Goal: Check status: Check status

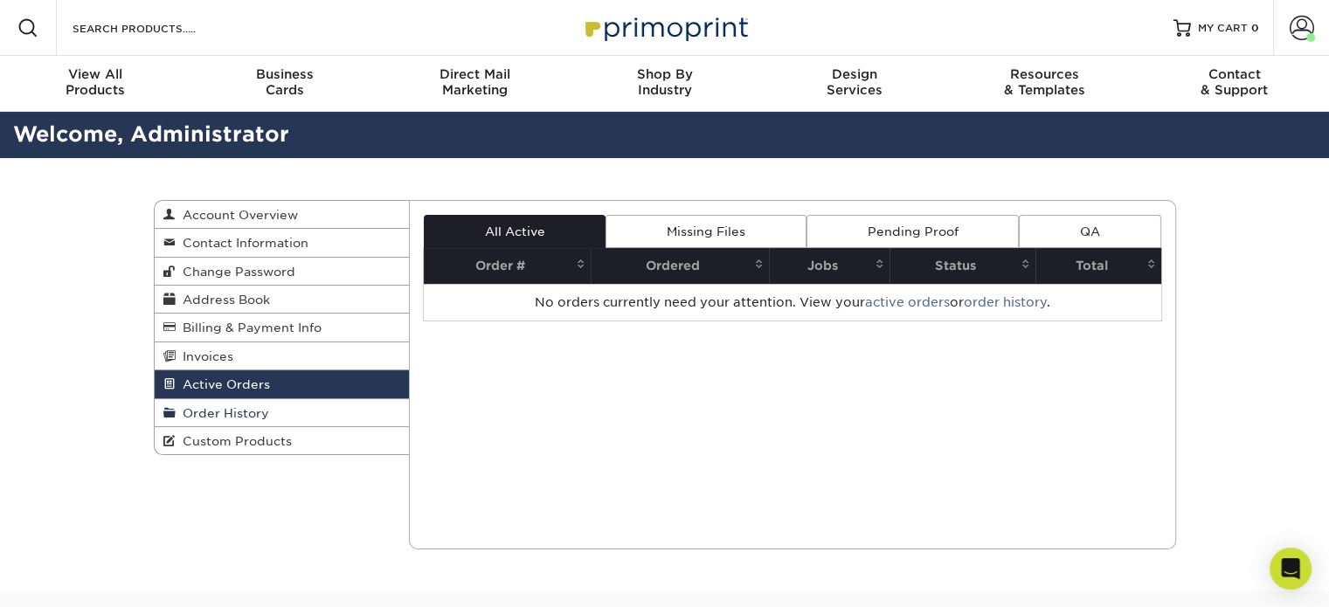
click at [210, 412] on span "Order History" at bounding box center [223, 413] width 94 height 14
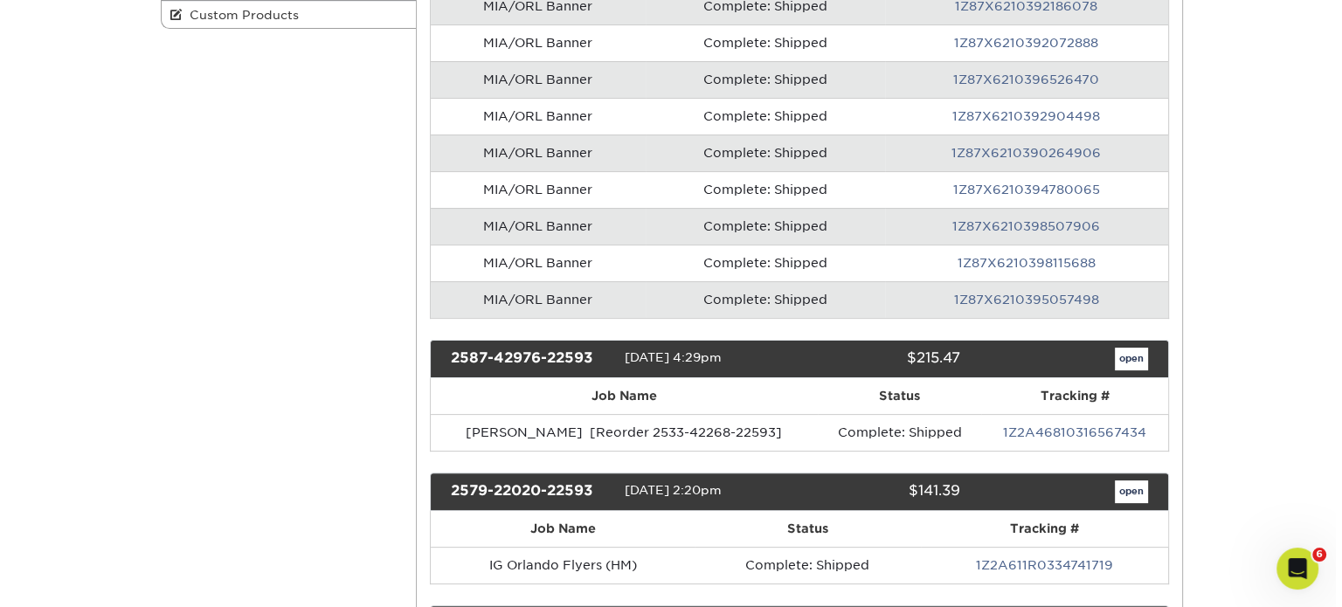
scroll to position [451, 0]
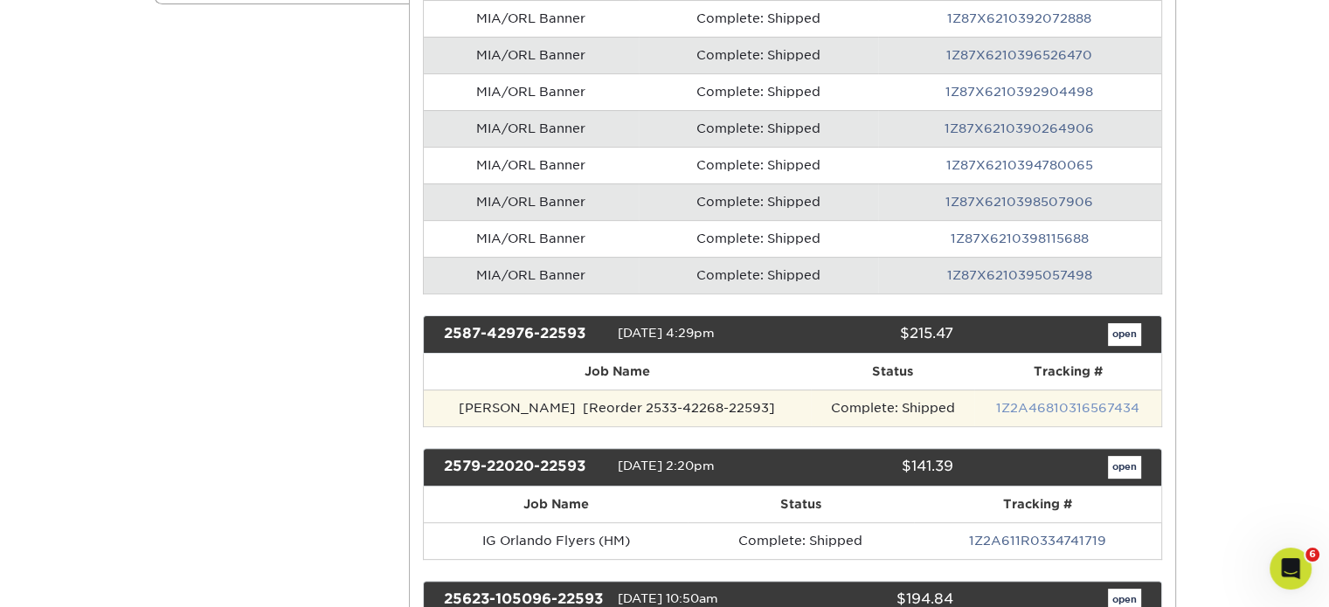
click at [1042, 402] on link "1Z2A46810316567434" at bounding box center [1067, 408] width 143 height 14
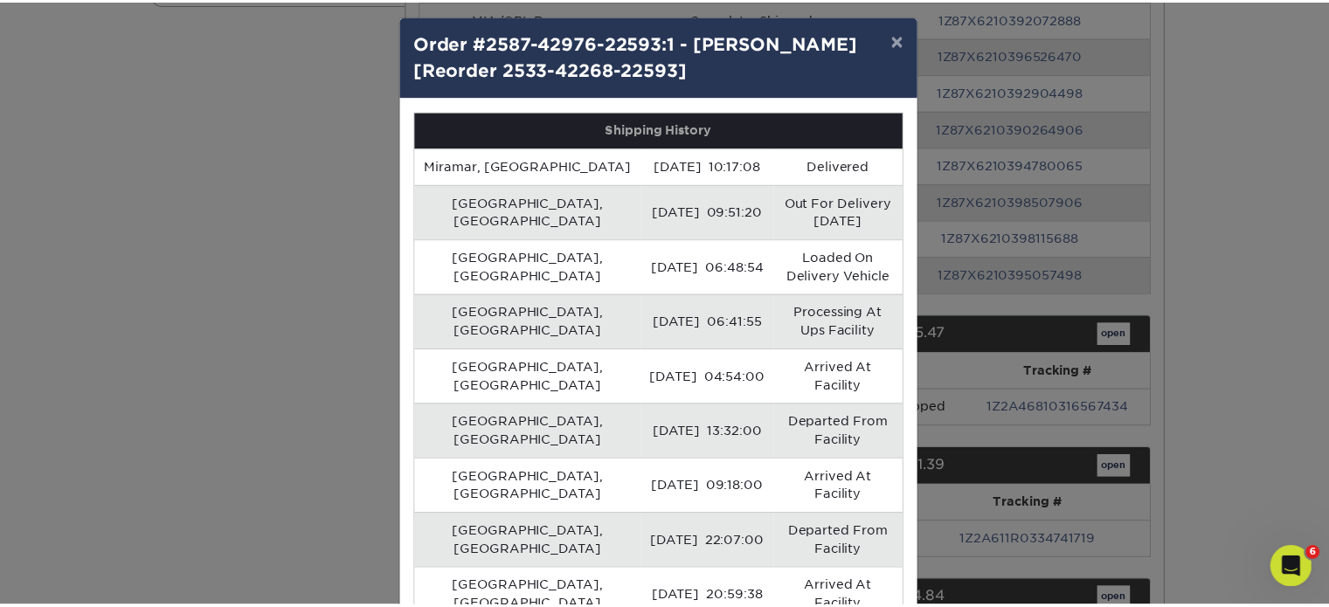
scroll to position [0, 0]
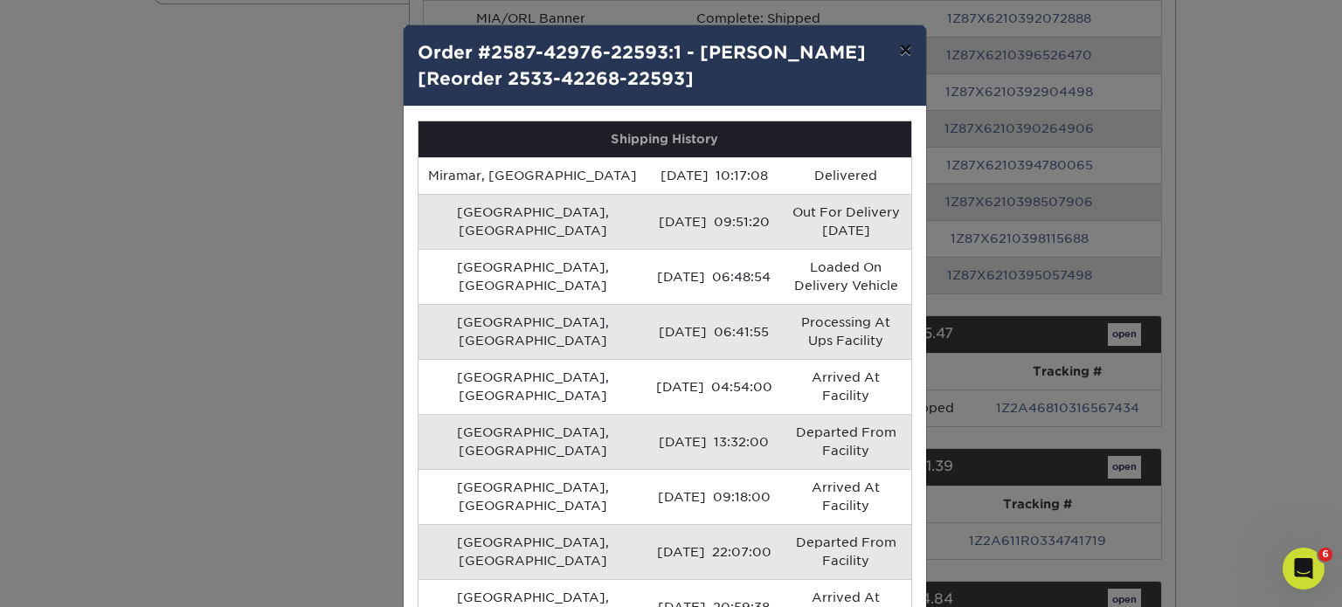
click at [896, 50] on button "×" at bounding box center [905, 49] width 40 height 49
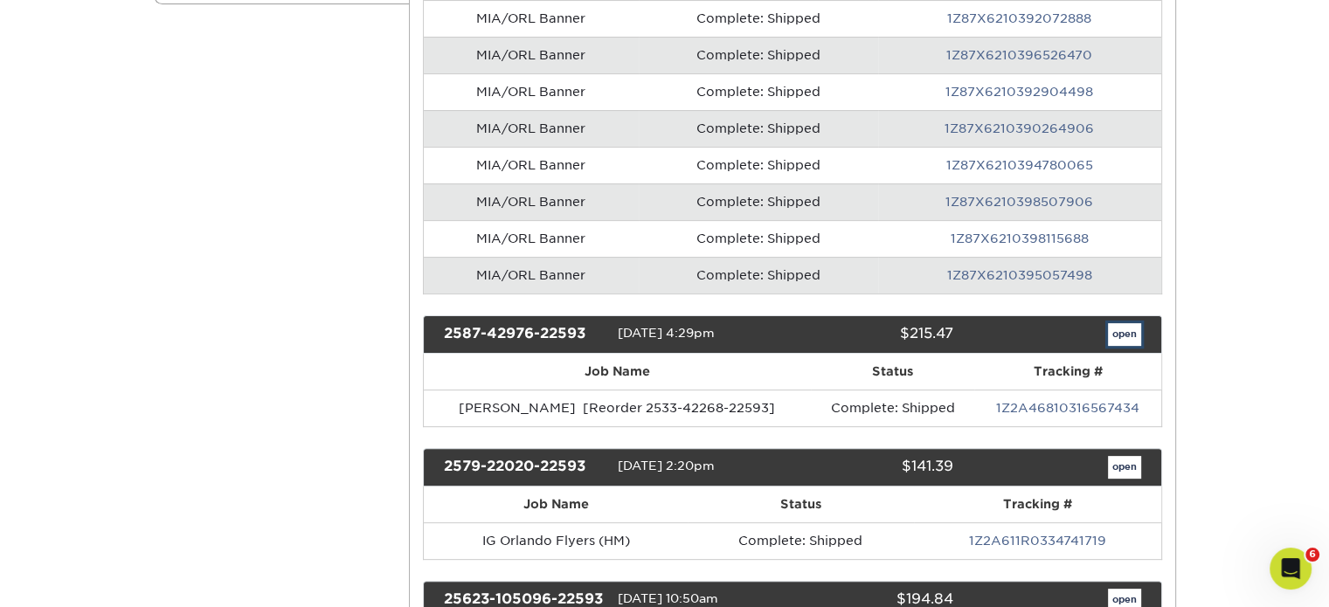
click at [1120, 329] on link "open" at bounding box center [1124, 334] width 33 height 23
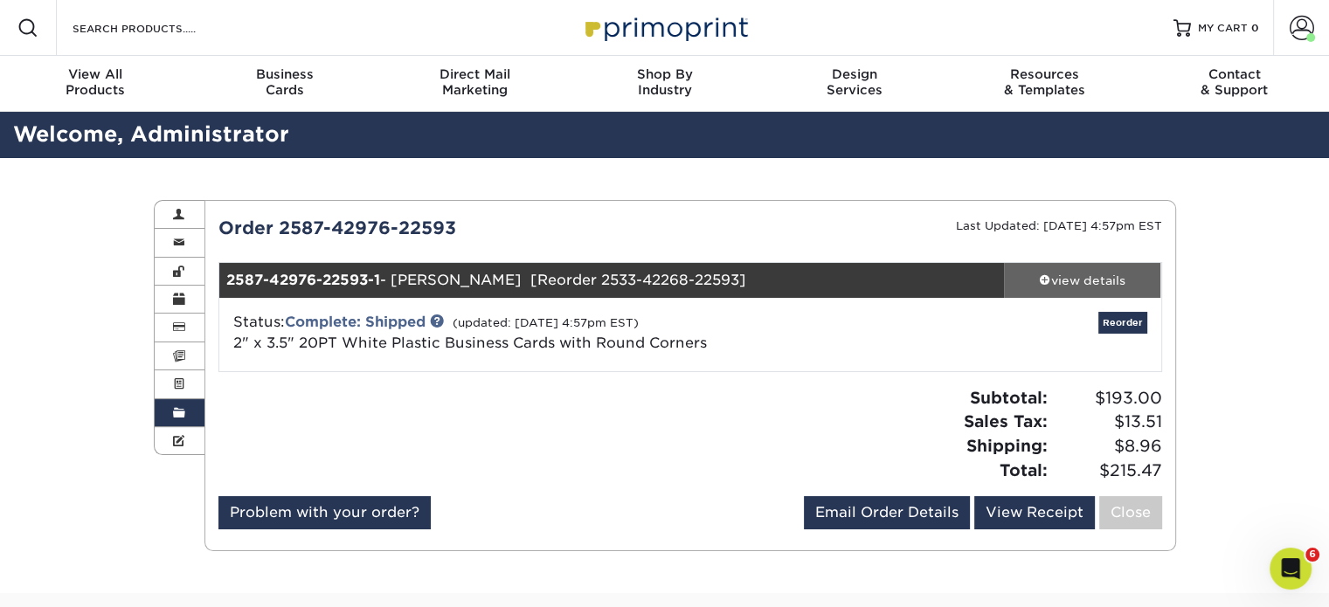
click at [1041, 280] on span at bounding box center [1045, 280] width 12 height 12
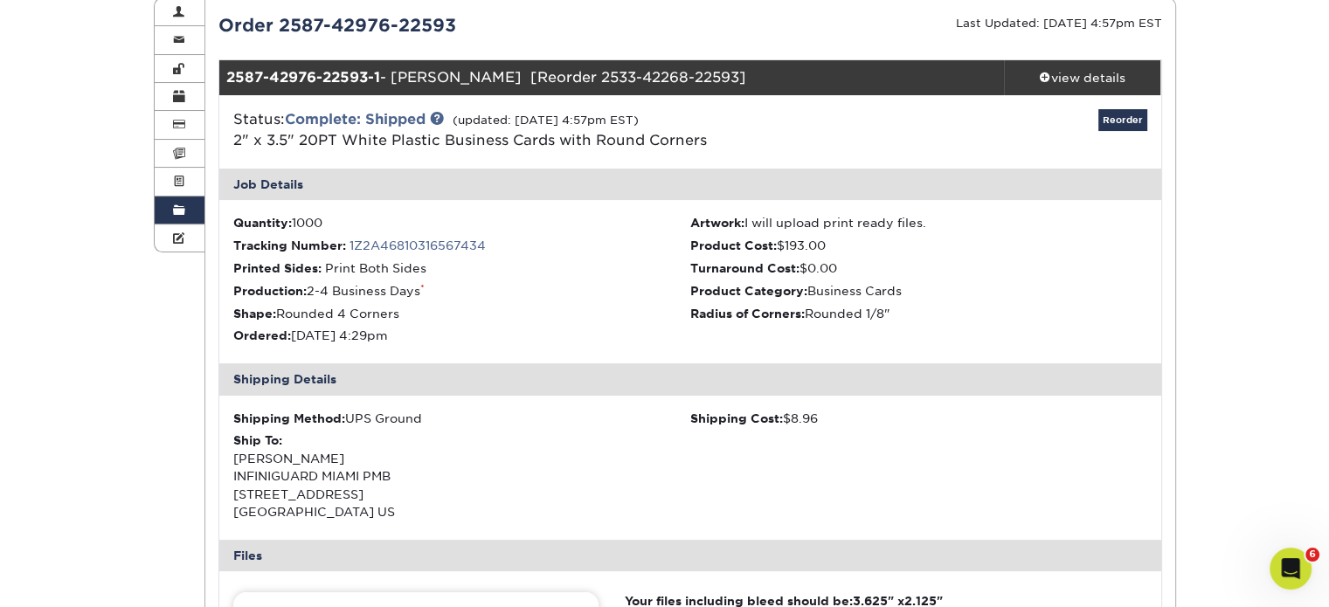
scroll to position [66, 0]
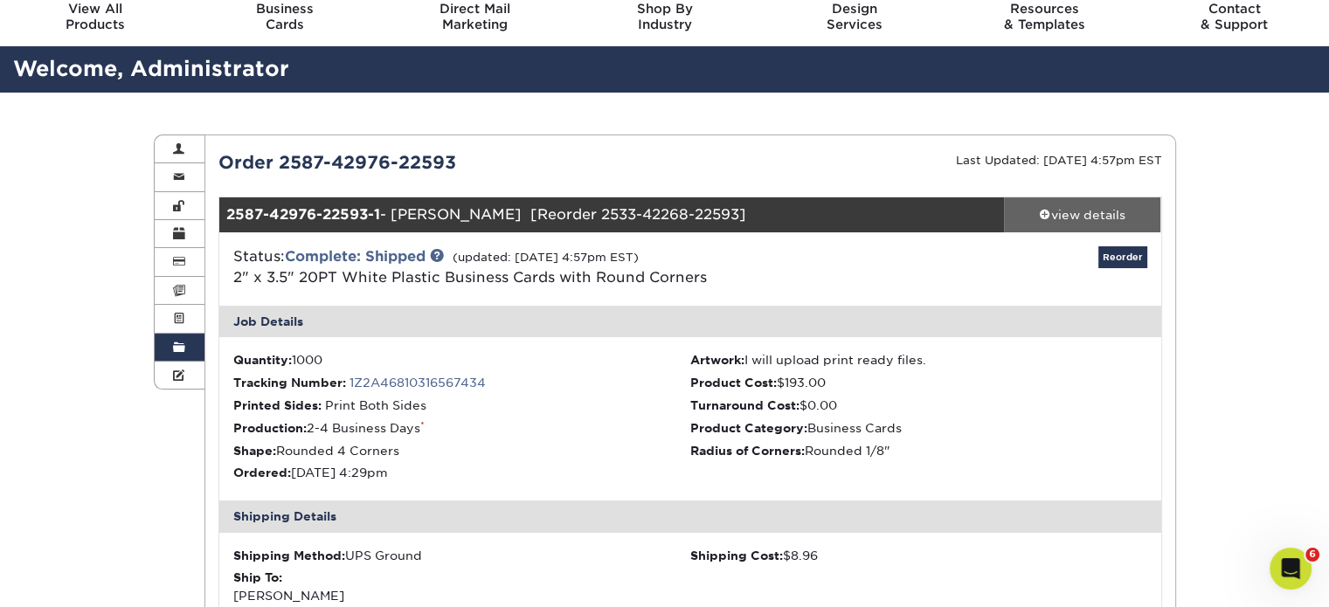
click at [1077, 207] on div "view details" at bounding box center [1082, 214] width 157 height 17
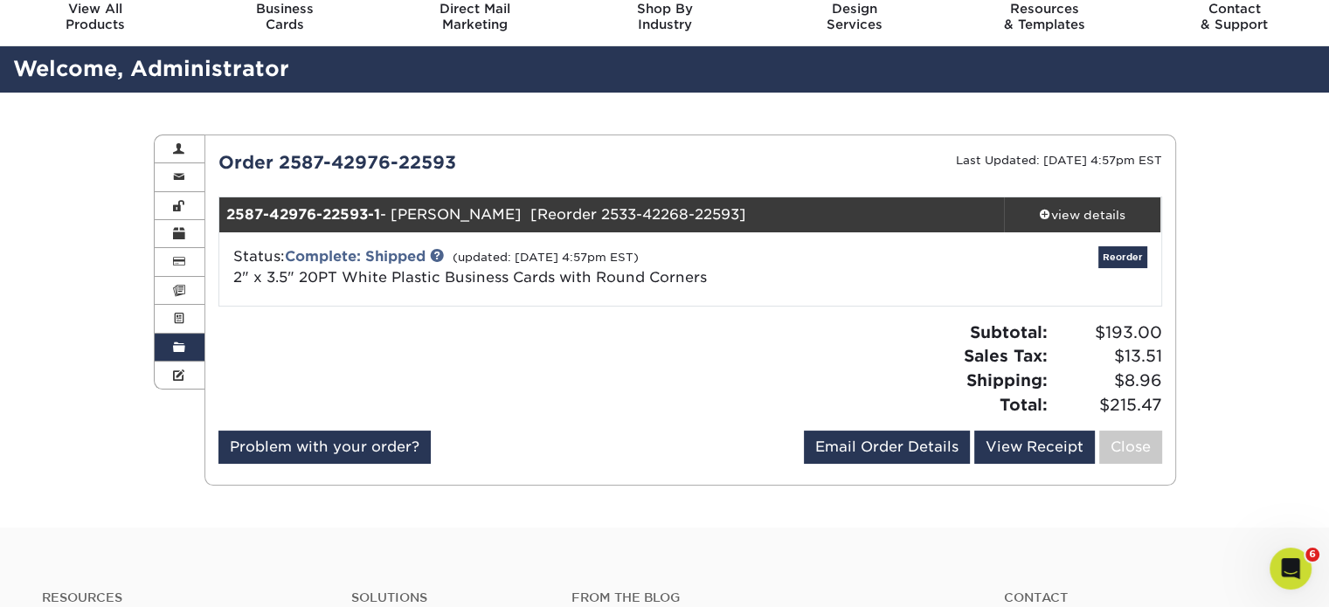
click at [173, 355] on span at bounding box center [179, 348] width 12 height 14
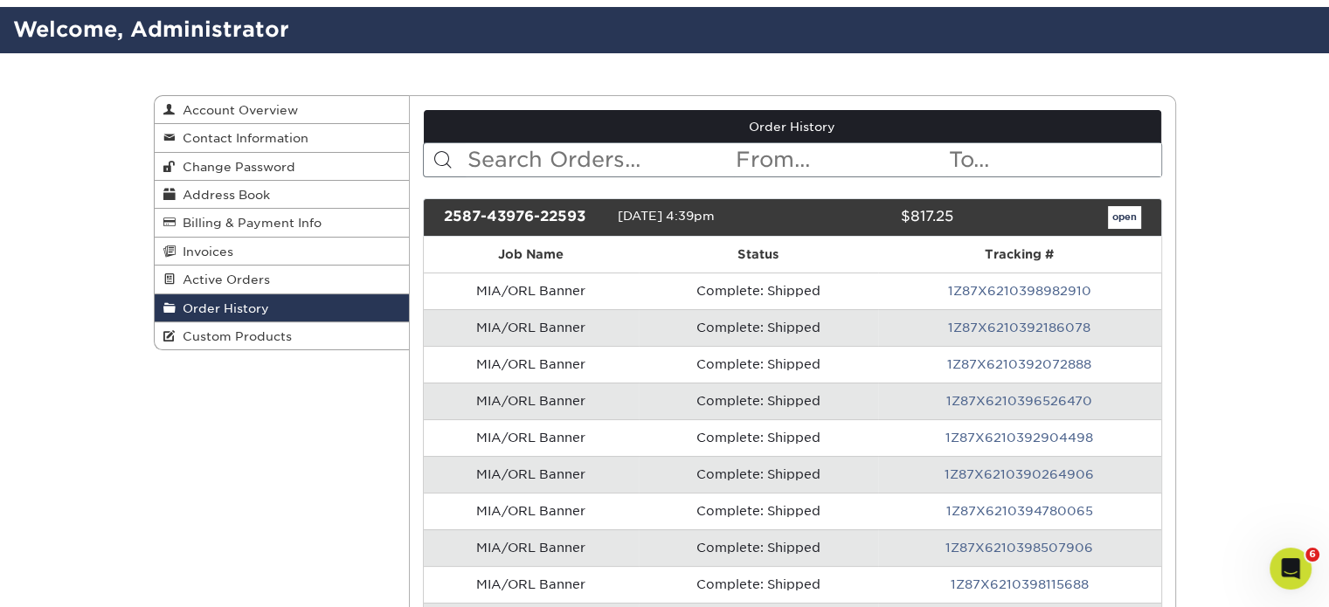
scroll to position [460, 0]
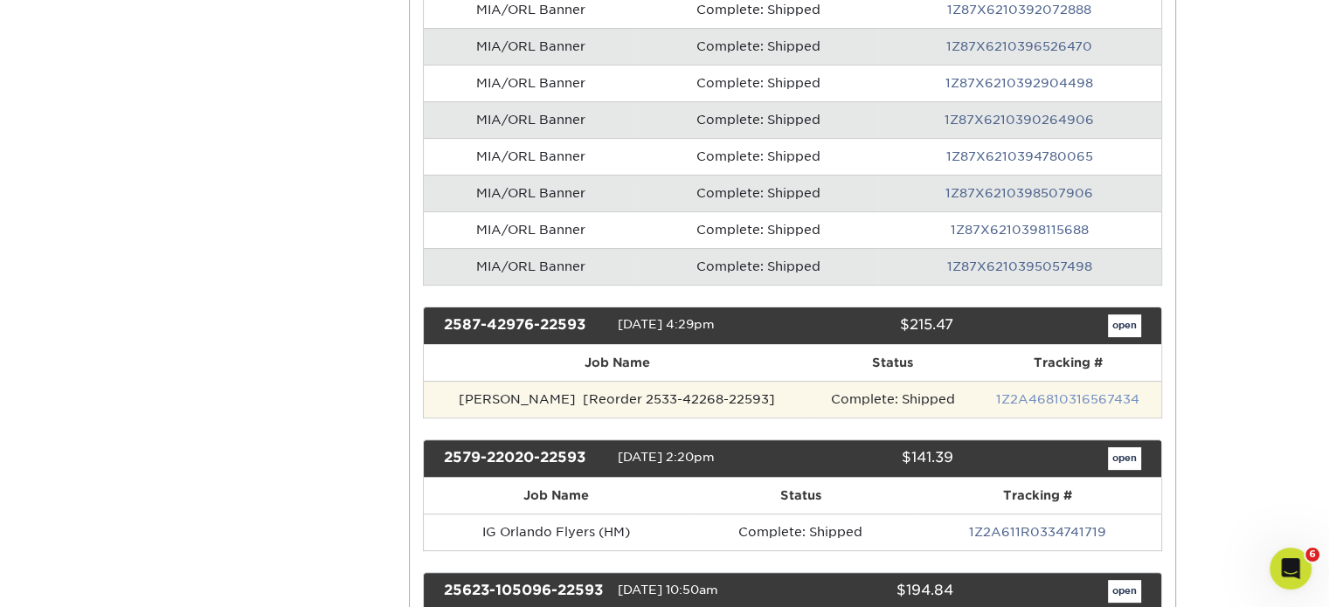
click at [1077, 392] on link "1Z2A46810316567434" at bounding box center [1067, 399] width 143 height 14
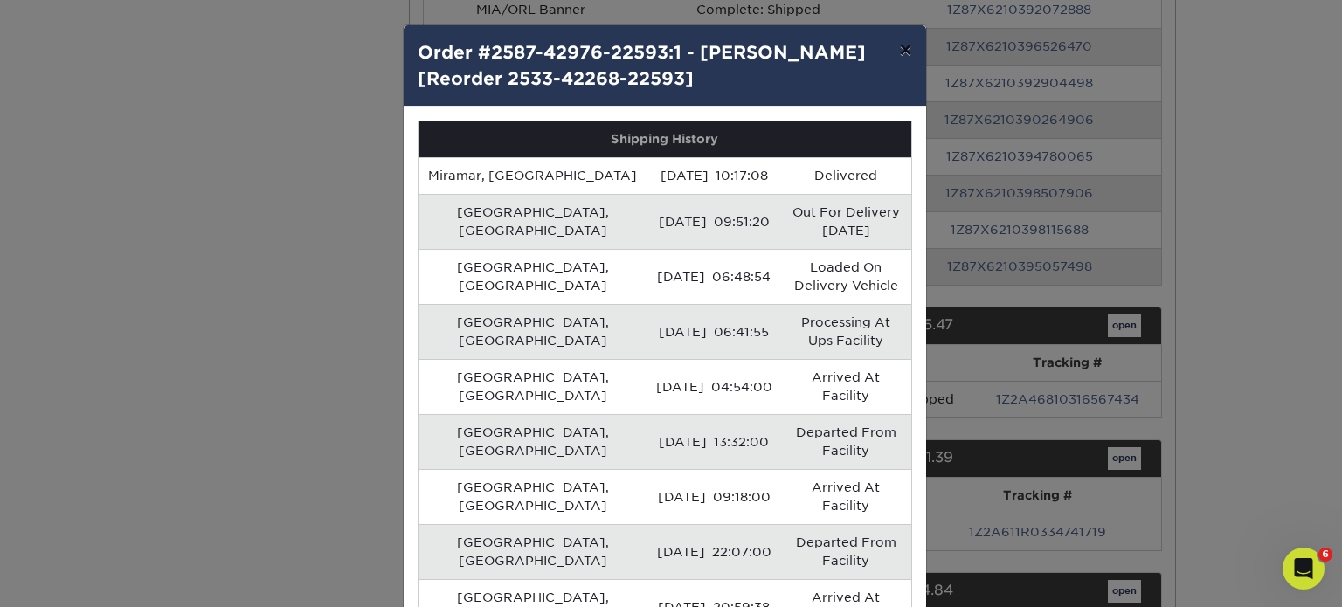
click at [900, 59] on button "×" at bounding box center [905, 49] width 40 height 49
